Goal: Task Accomplishment & Management: Use online tool/utility

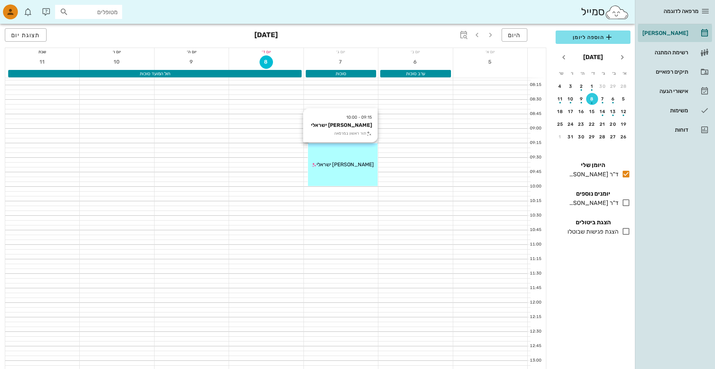
click at [312, 155] on div "09:15 - 10:00 [PERSON_NAME] ישראלי תור ראשון במרפאה [PERSON_NAME] ישראלי" at bounding box center [343, 164] width 70 height 43
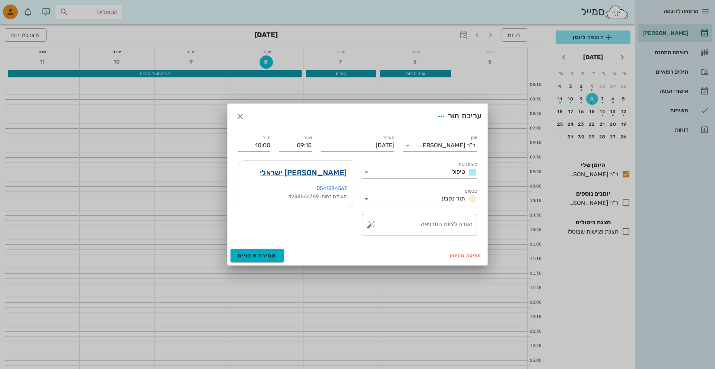
click at [335, 175] on link "[PERSON_NAME] ישראלי" at bounding box center [303, 173] width 87 height 12
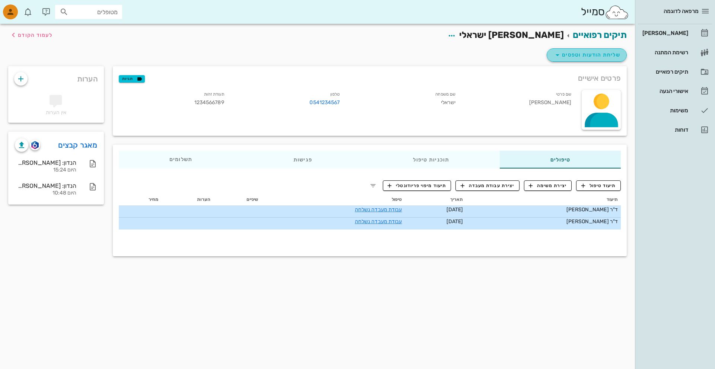
click at [580, 60] on button "שליחת הודעות וטפסים" at bounding box center [587, 54] width 80 height 13
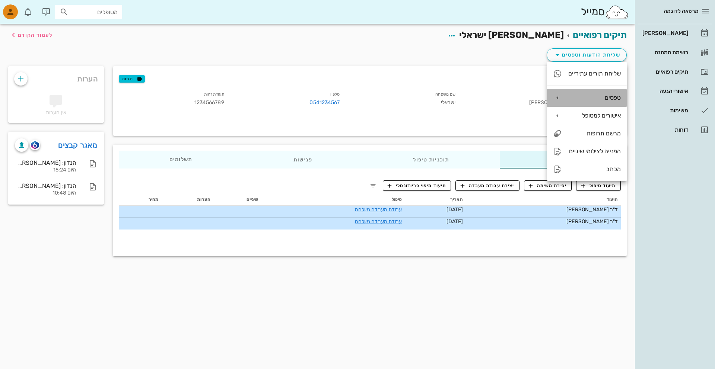
click at [577, 101] on div "טפסים" at bounding box center [587, 98] width 80 height 18
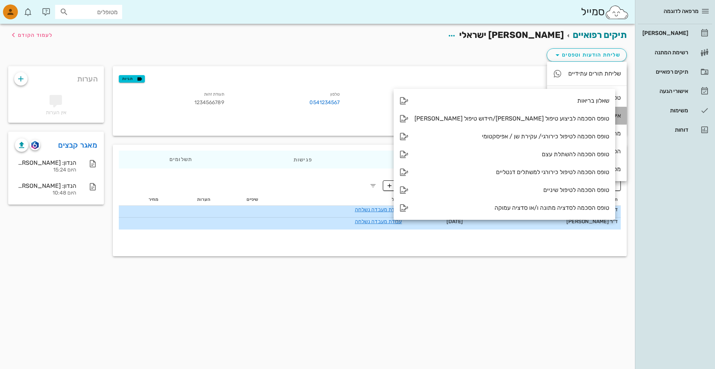
click at [577, 113] on div "אישורים למטופל" at bounding box center [594, 115] width 53 height 7
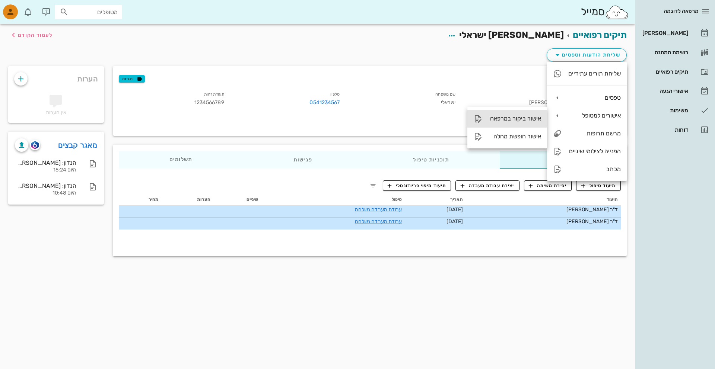
click at [523, 117] on div "אישור ביקור במרפאה" at bounding box center [514, 118] width 53 height 7
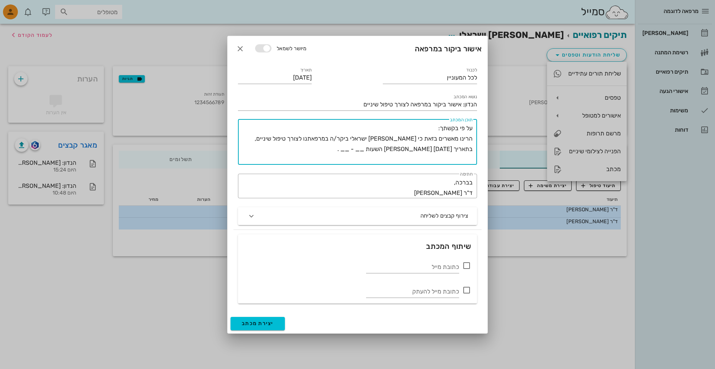
drag, startPoint x: 365, startPoint y: 149, endPoint x: 419, endPoint y: 149, distance: 53.6
click at [419, 149] on textarea "על פי בקשתך: הרינו מאשרים בזאת כי [PERSON_NAME] ישראלי ביקר/ה במרפאתנו לצורך טי…" at bounding box center [355, 144] width 233 height 42
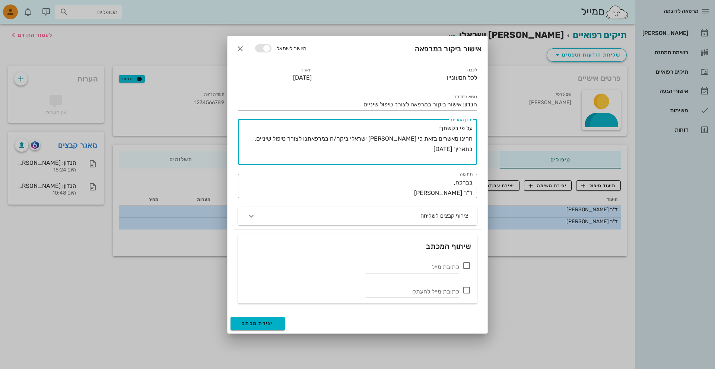
type textarea "על פי בקשתך: הרינו מאשרים בזאת כי [PERSON_NAME] ישראלי ביקר/ה במרפאתנו לצורך טי…"
click at [275, 324] on button "יצירת מכתב" at bounding box center [257, 323] width 54 height 13
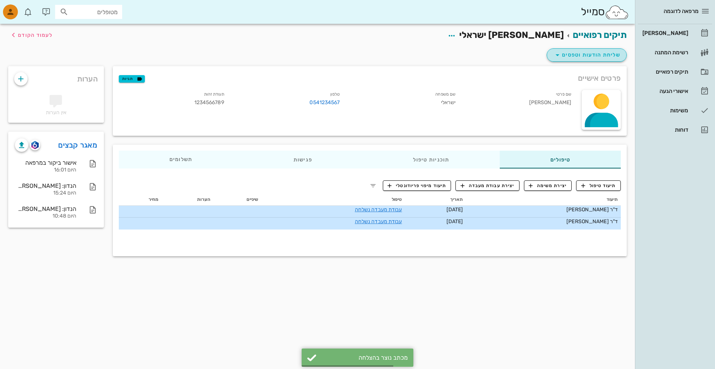
click at [563, 58] on span "שליחת הודעות וטפסים" at bounding box center [586, 55] width 67 height 9
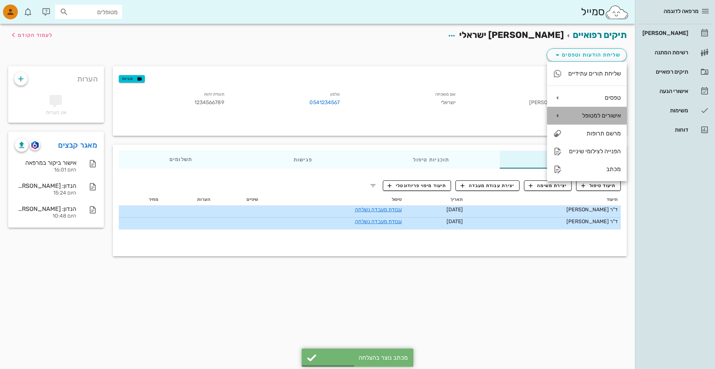
click at [570, 113] on div "אישורים למטופל" at bounding box center [594, 115] width 53 height 7
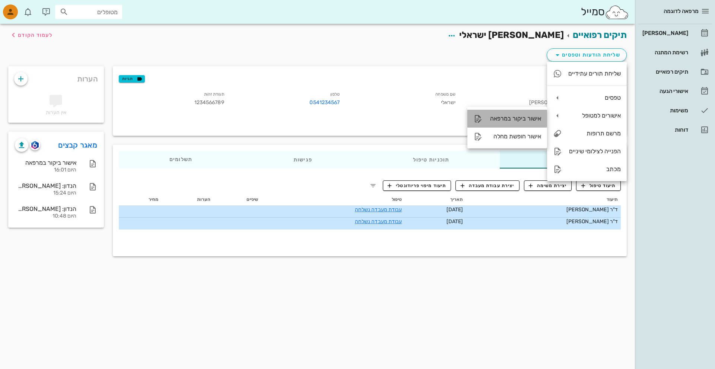
click at [531, 124] on div "אישור ביקור במרפאה" at bounding box center [507, 119] width 80 height 18
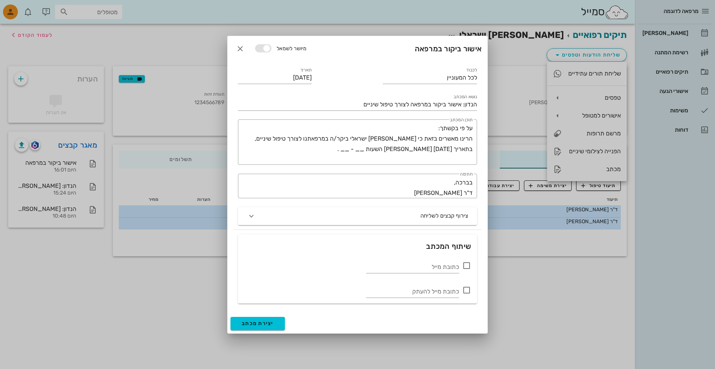
click at [479, 114] on div "נושא המכתב הנדון: אישור ביקור במרפאה לצורך טיפול שיניים" at bounding box center [357, 101] width 248 height 27
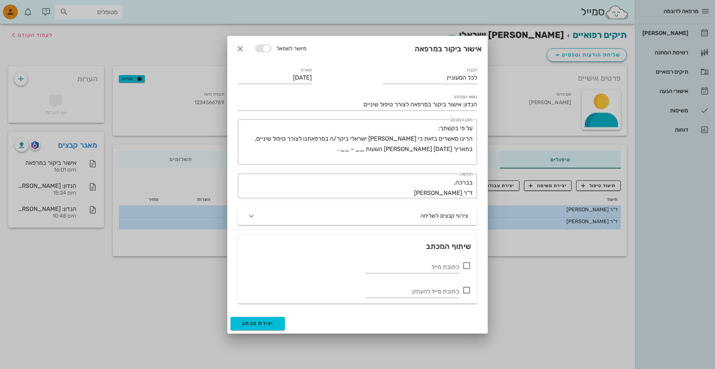
click at [508, 114] on div at bounding box center [357, 184] width 715 height 369
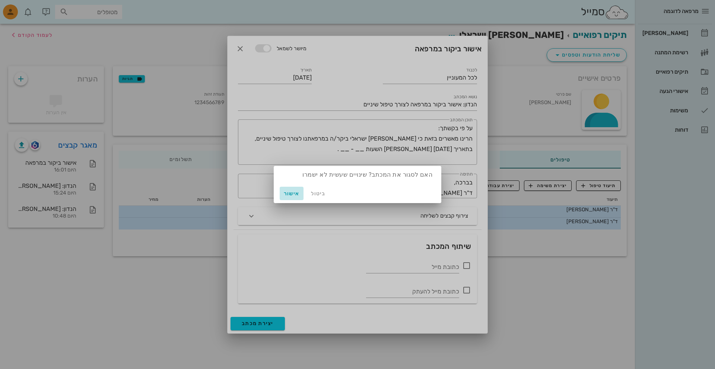
click at [290, 188] on button "אישור" at bounding box center [292, 193] width 24 height 13
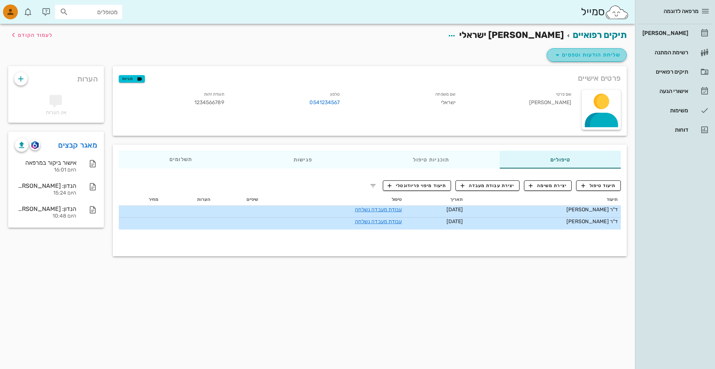
click at [608, 52] on span "שליחת הודעות וטפסים" at bounding box center [586, 55] width 67 height 9
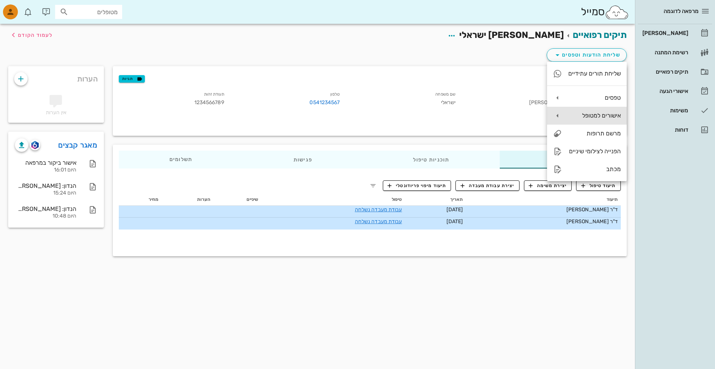
click at [581, 108] on div "אישורים למטופל" at bounding box center [587, 116] width 80 height 18
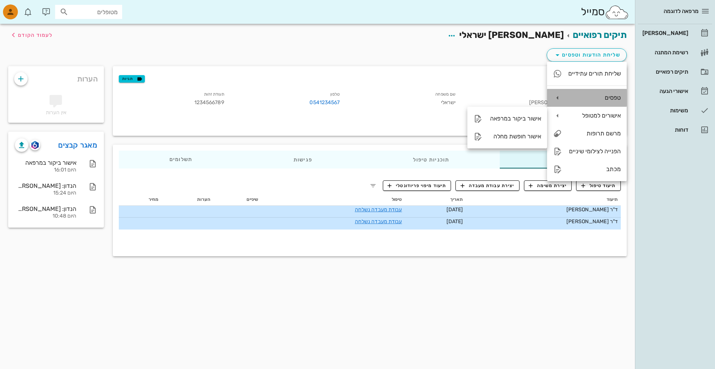
click at [581, 101] on div "טפסים" at bounding box center [594, 97] width 53 height 7
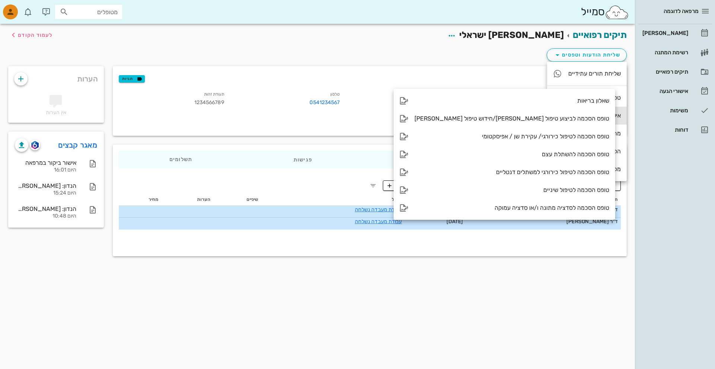
click at [563, 113] on div "אישורים למטופל" at bounding box center [587, 116] width 80 height 18
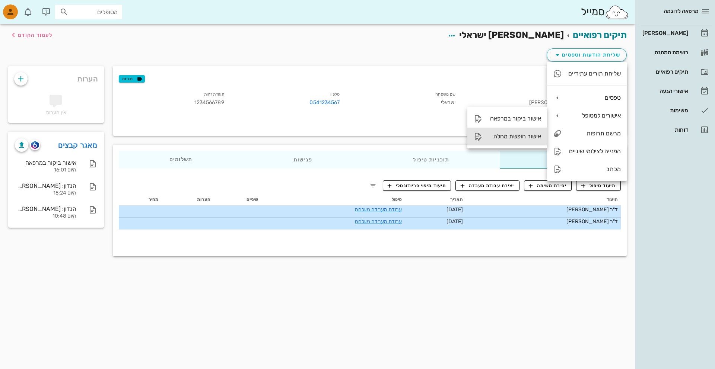
click at [516, 137] on div "אישור חופשת מחלה" at bounding box center [514, 136] width 53 height 7
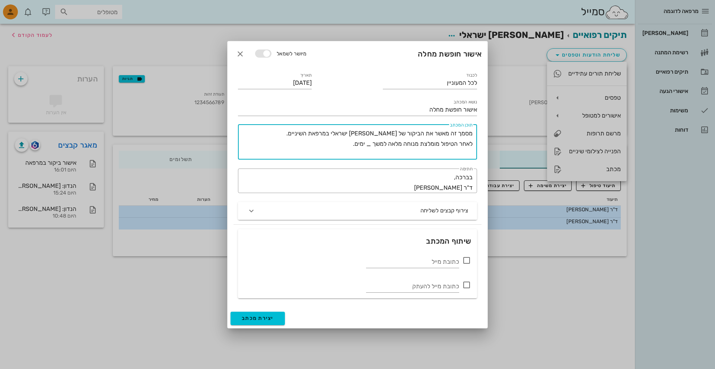
click at [369, 145] on textarea "מסמך זה מאשר את הביקור של [PERSON_NAME] ישראלי במרפאת השיניים. לאחר הטיפול מומל…" at bounding box center [355, 143] width 233 height 31
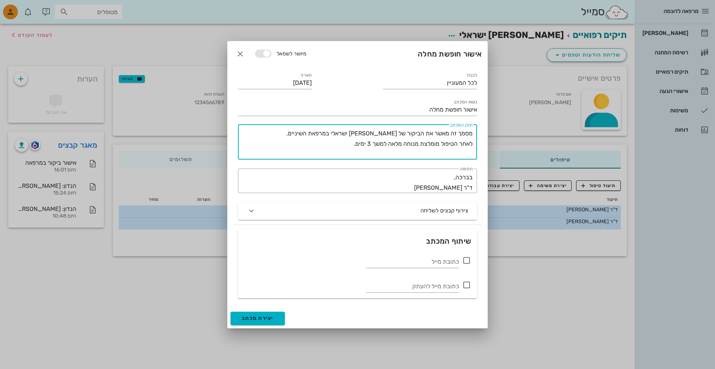
type textarea "מסמך זה מאשר את הביקור של [PERSON_NAME] ישראלי במרפאת השיניים. לאחר הטיפול מומל…"
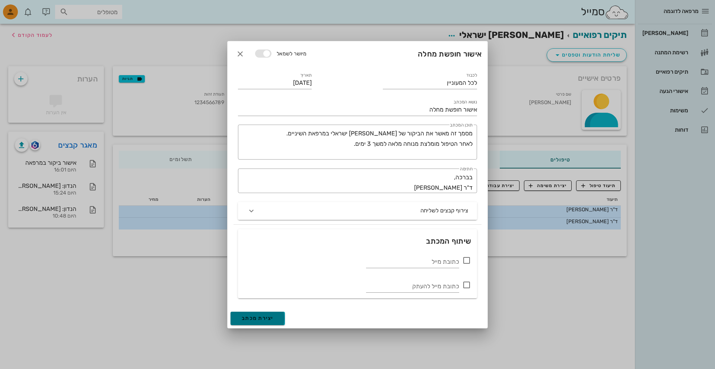
click at [268, 320] on span "יצירת מכתב" at bounding box center [258, 318] width 32 height 6
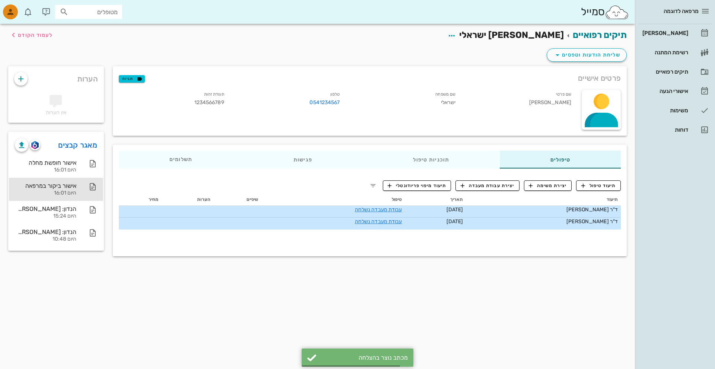
click at [71, 183] on div "אישור ביקור במרפאה" at bounding box center [45, 185] width 61 height 7
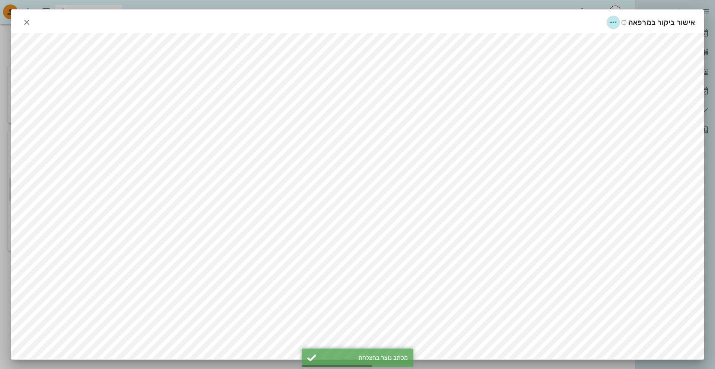
click at [607, 23] on span "button" at bounding box center [612, 22] width 13 height 9
click at [586, 80] on div "שיתוף" at bounding box center [591, 77] width 58 height 18
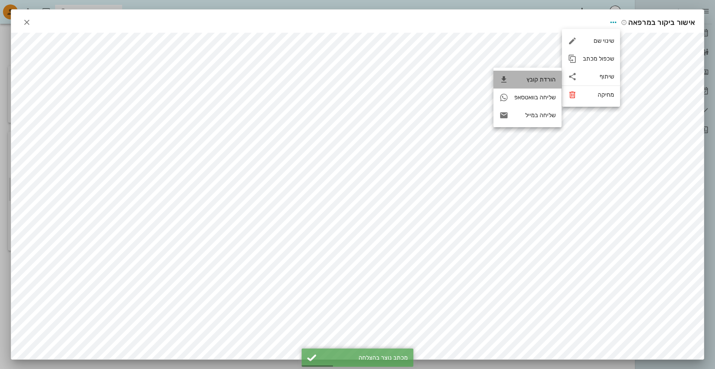
click at [533, 83] on div "הורדת קובץ" at bounding box center [527, 80] width 68 height 18
click at [478, 3] on div at bounding box center [357, 184] width 715 height 369
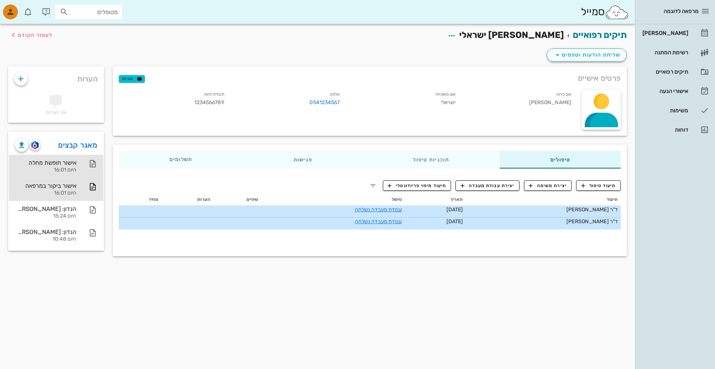
click at [66, 162] on div "אישור חופשת מחלה" at bounding box center [45, 162] width 61 height 7
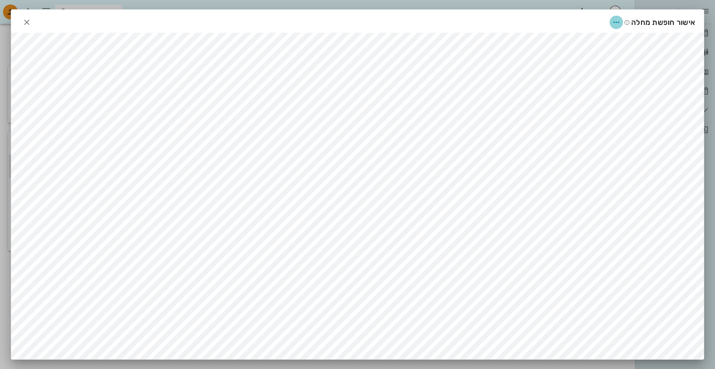
click at [615, 22] on icon "button" at bounding box center [616, 22] width 9 height 9
click at [600, 72] on div "שיתוף" at bounding box center [595, 77] width 58 height 18
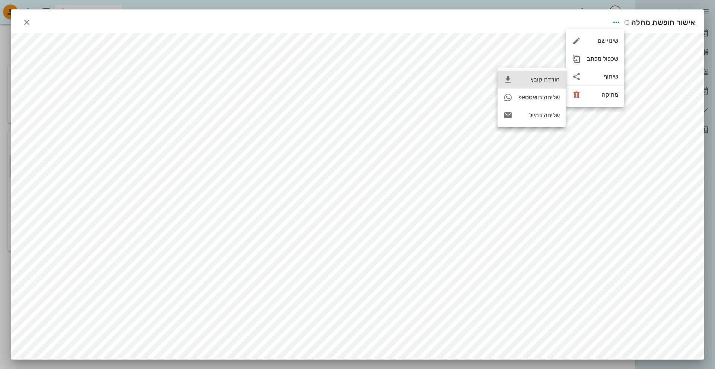
click at [553, 82] on div "הורדת קובץ" at bounding box center [538, 79] width 41 height 7
click at [714, 49] on div at bounding box center [357, 184] width 715 height 369
